Goal: Task Accomplishment & Management: Manage account settings

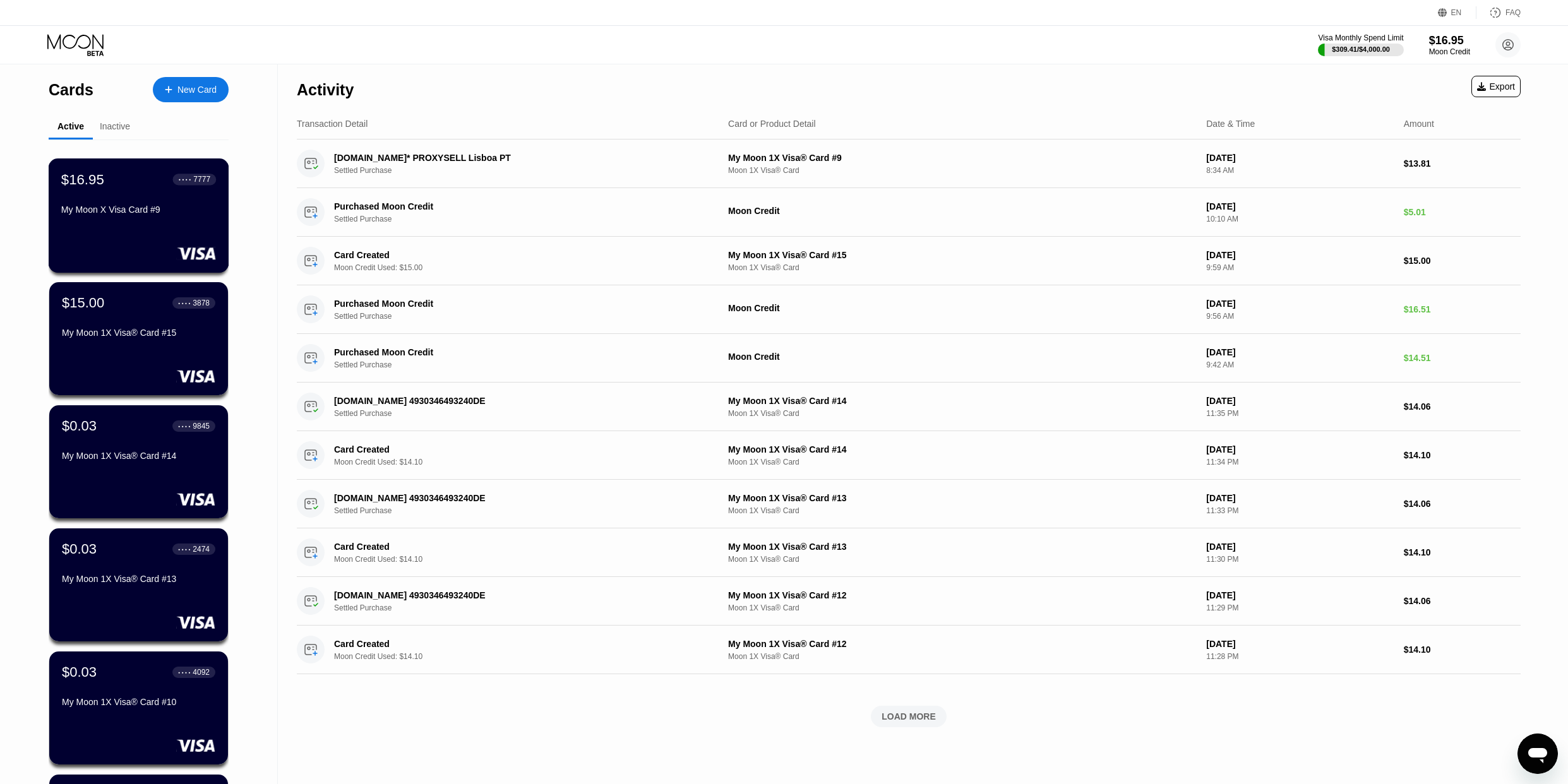
click at [78, 187] on div "$16.95" at bounding box center [82, 179] width 43 height 17
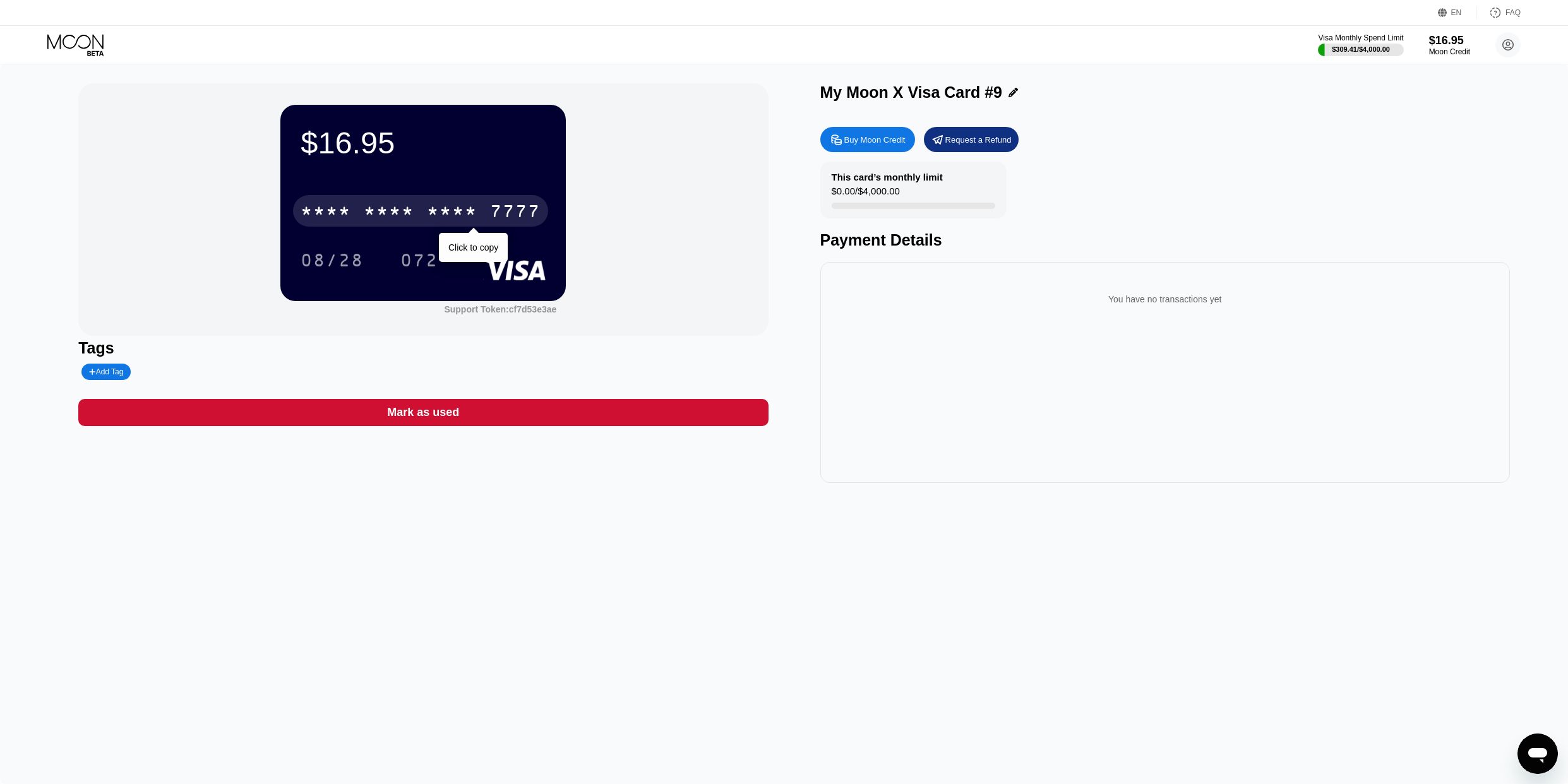
click at [476, 225] on div "* * * * * * * * * * * * 7777" at bounding box center [420, 211] width 255 height 32
click at [1522, 45] on div "Visa Monthly Spend Limit $309.41 / $4,000.00 $16.95 Moon Credit sdfsdf [EMAIL_A…" at bounding box center [784, 44] width 1568 height 38
click at [1516, 47] on circle at bounding box center [1508, 44] width 25 height 25
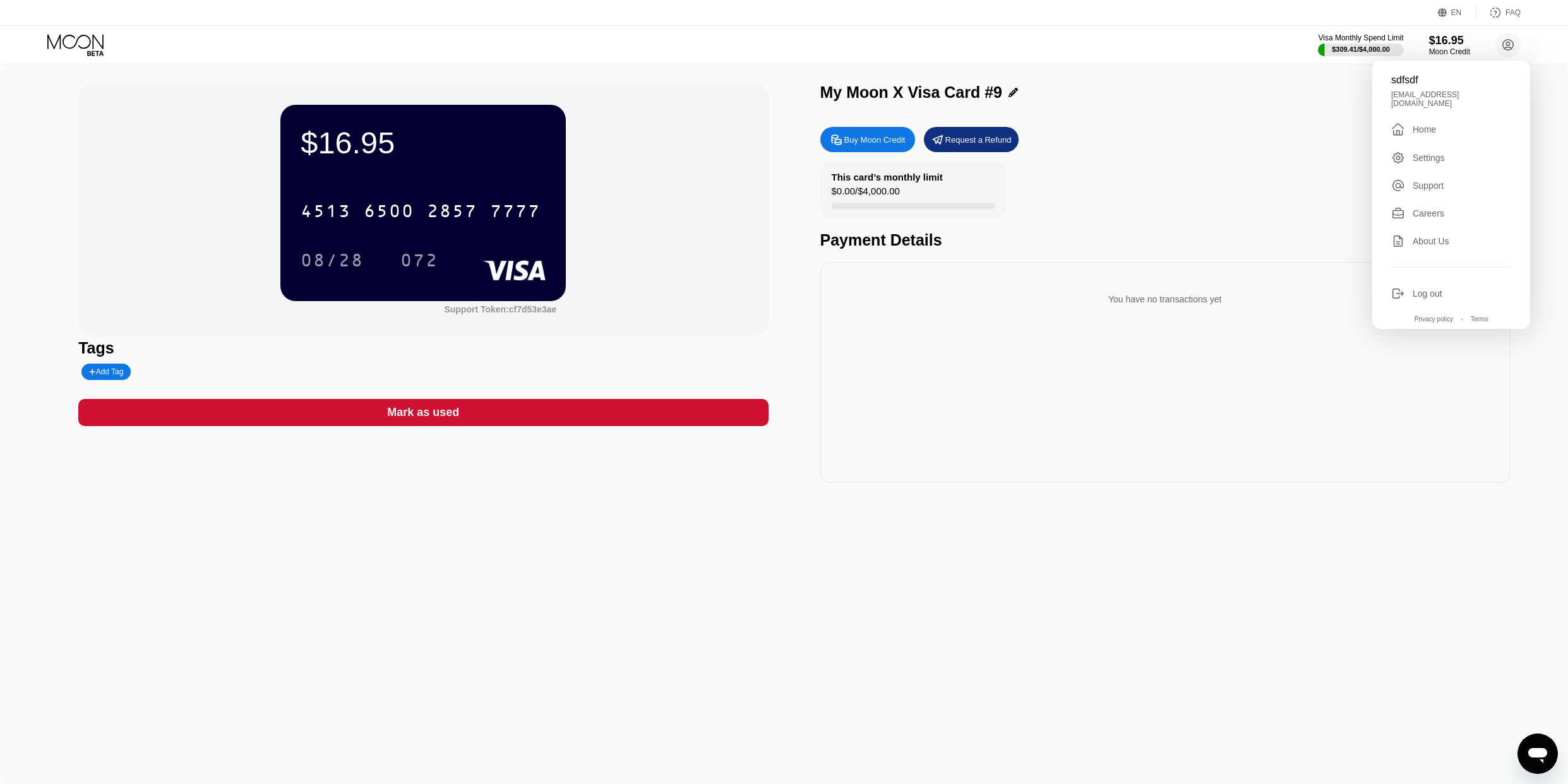
click at [1417, 83] on div "sdfsdf" at bounding box center [1451, 80] width 120 height 11
click at [1415, 83] on div "sdfsdf" at bounding box center [1451, 80] width 120 height 11
